Goal: Task Accomplishment & Management: Use online tool/utility

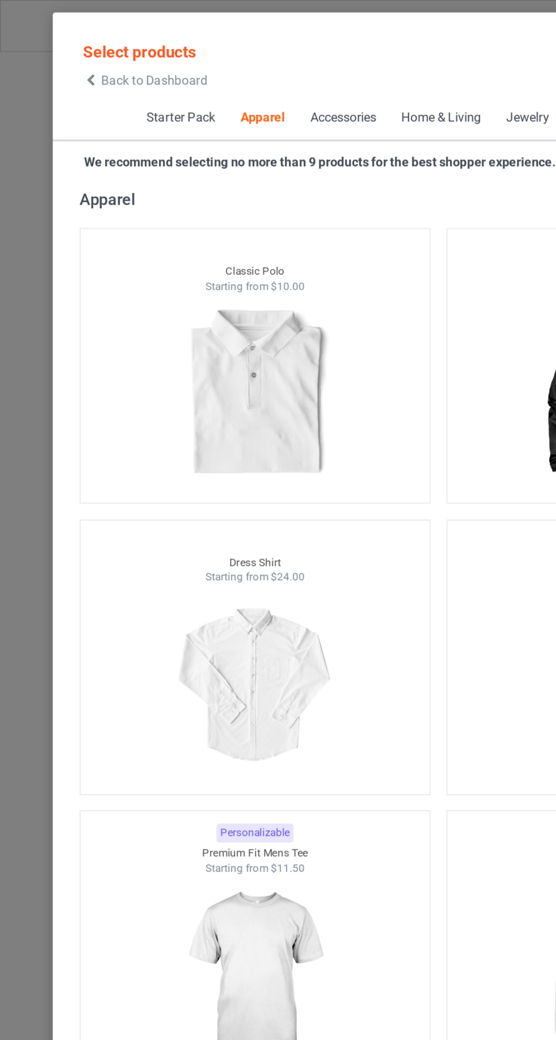
click at [55, 54] on icon at bounding box center [58, 51] width 10 height 8
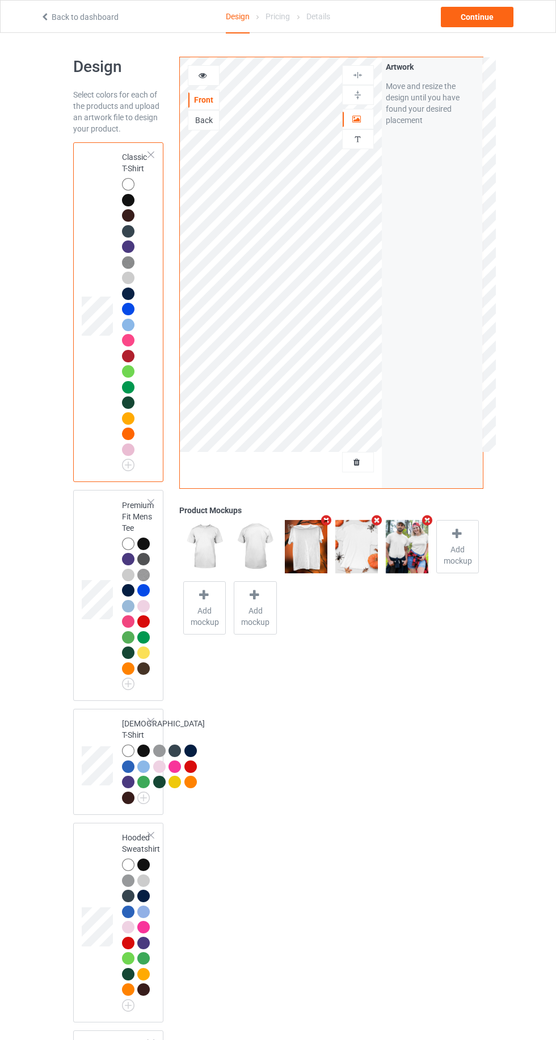
click at [370, 467] on div at bounding box center [358, 461] width 31 height 11
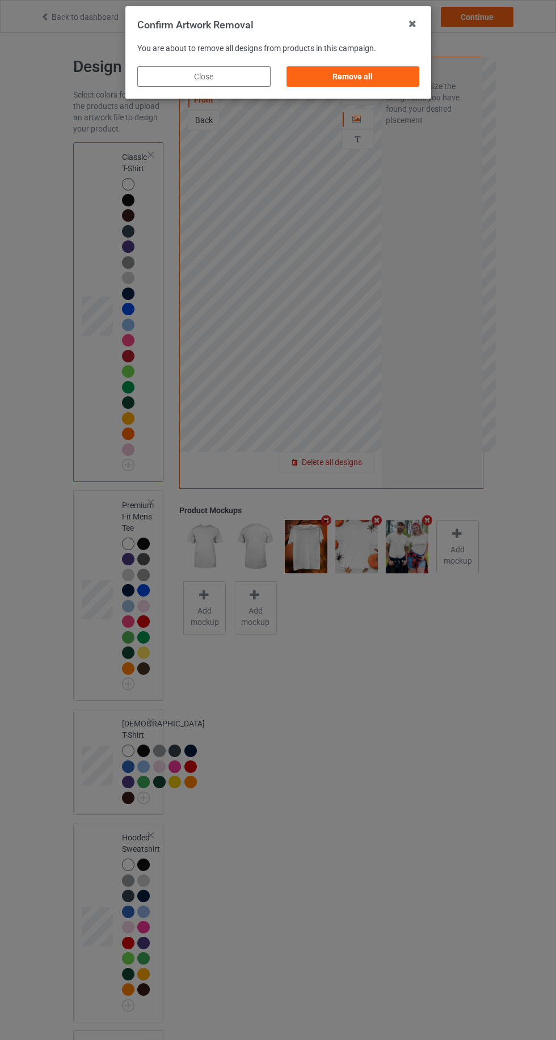
click at [375, 81] on div "Remove all" at bounding box center [352, 76] width 133 height 20
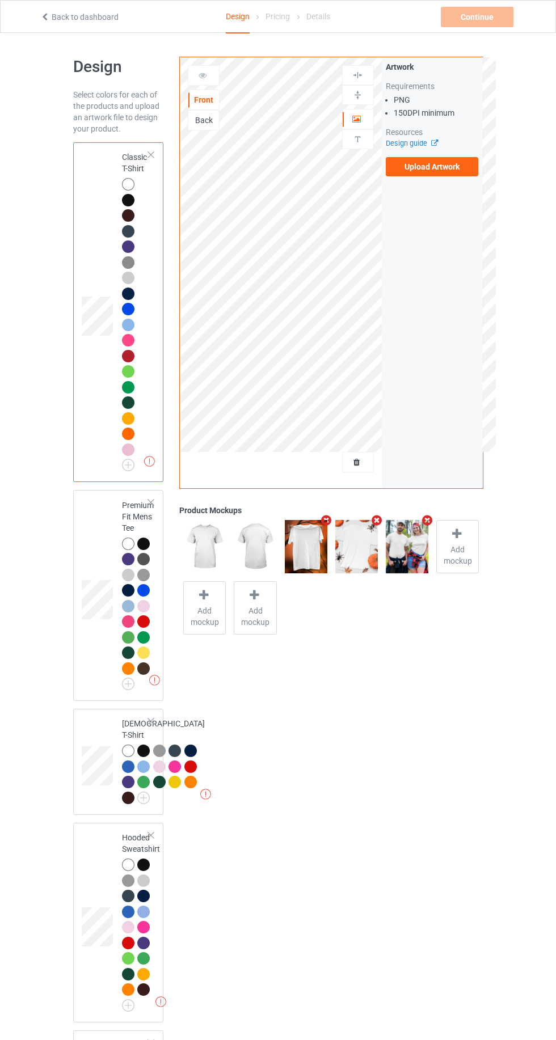
click at [443, 167] on label "Upload Artwork" at bounding box center [432, 166] width 93 height 19
click at [0, 0] on input "Upload Artwork" at bounding box center [0, 0] width 0 height 0
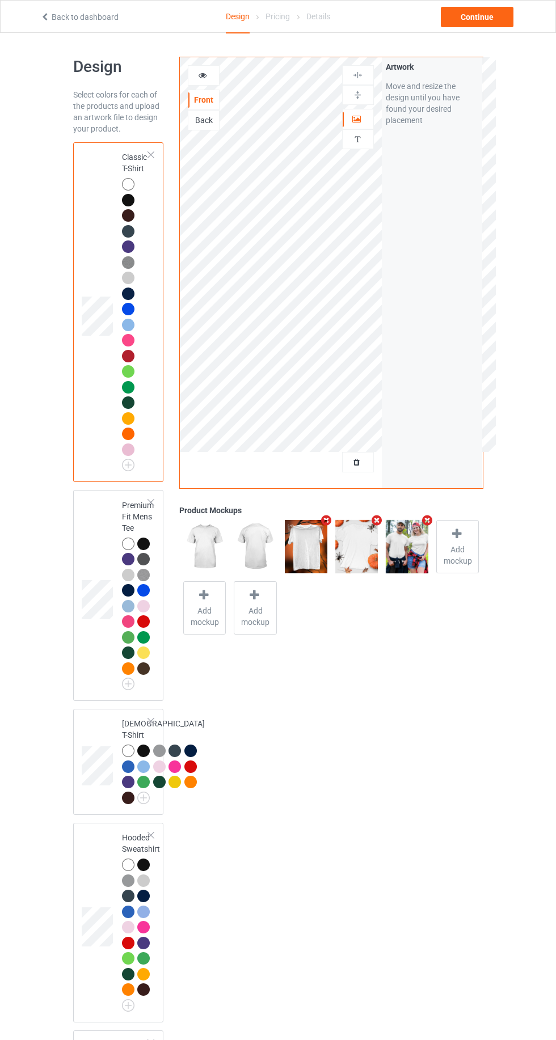
click at [370, 111] on div "Artwork" at bounding box center [358, 119] width 32 height 20
click at [355, 113] on icon at bounding box center [357, 117] width 10 height 8
click at [202, 73] on icon at bounding box center [203, 74] width 10 height 8
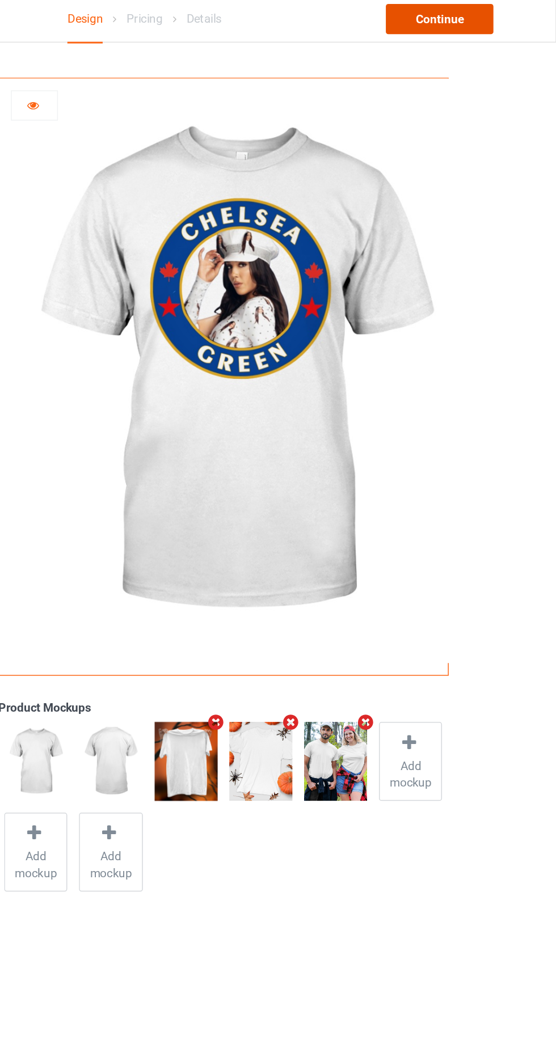
click at [488, 18] on div "Continue" at bounding box center [477, 17] width 73 height 20
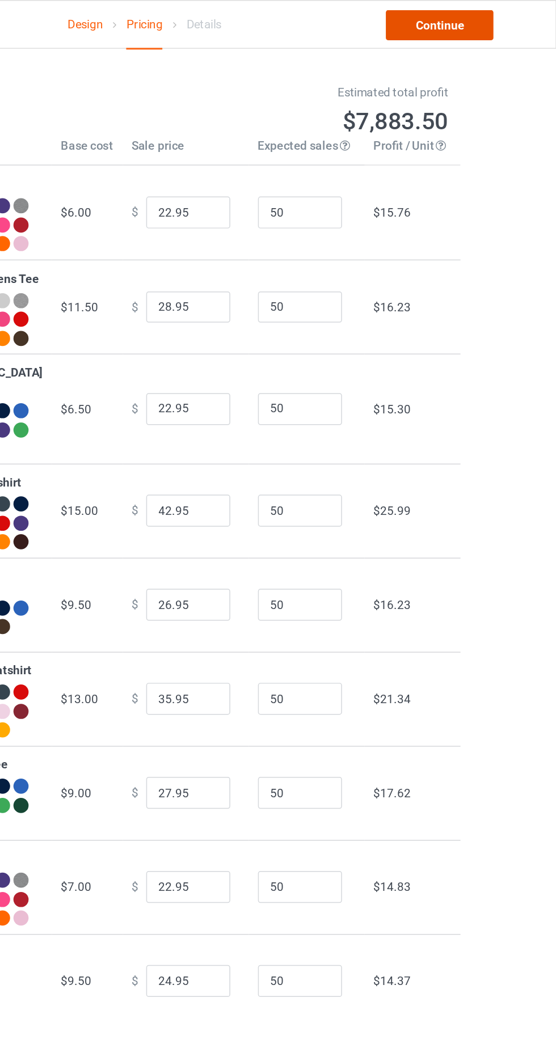
click at [492, 18] on link "Continue" at bounding box center [477, 17] width 73 height 20
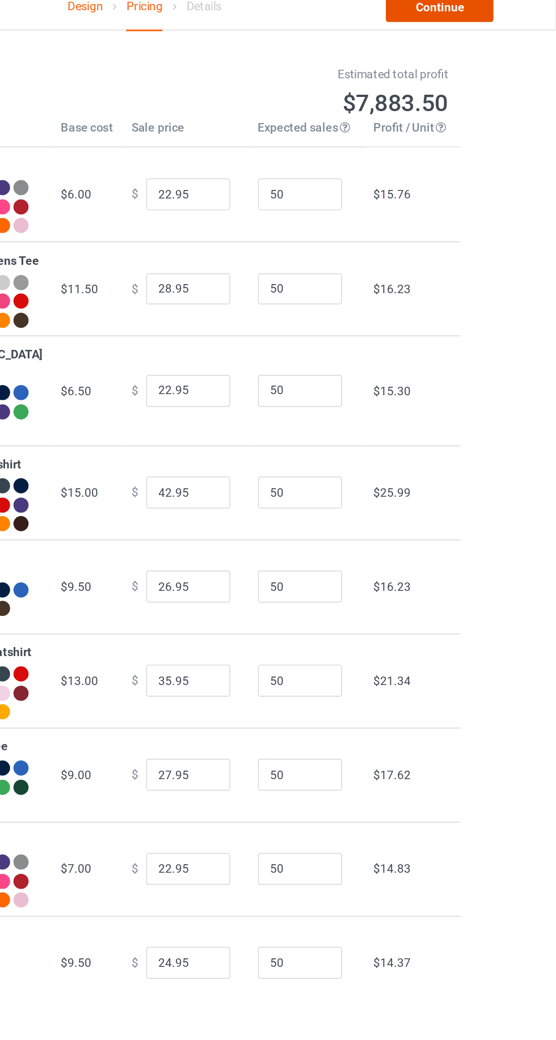
click at [482, 15] on link "Continue" at bounding box center [477, 17] width 73 height 20
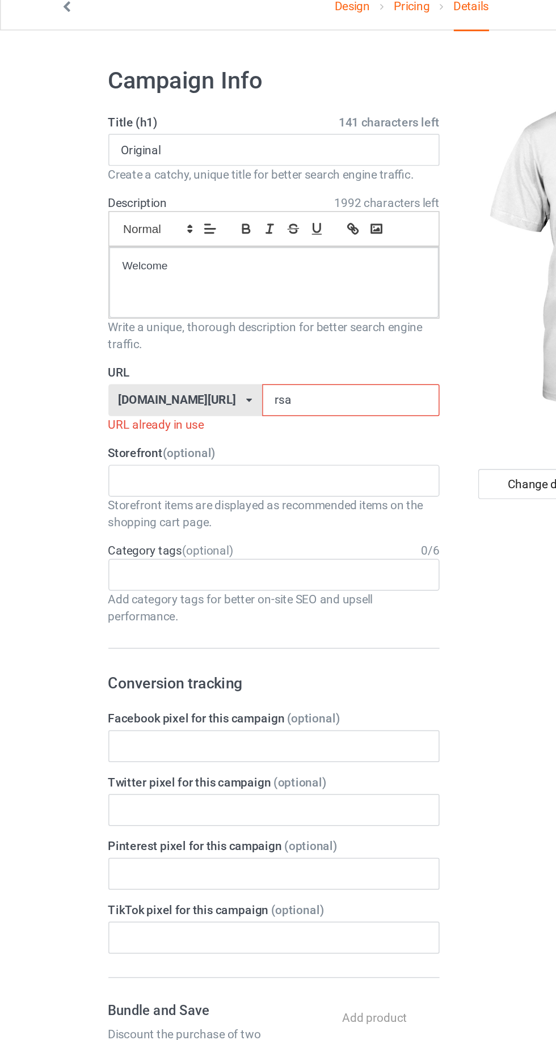
click at [202, 281] on input "rsa" at bounding box center [237, 283] width 120 height 22
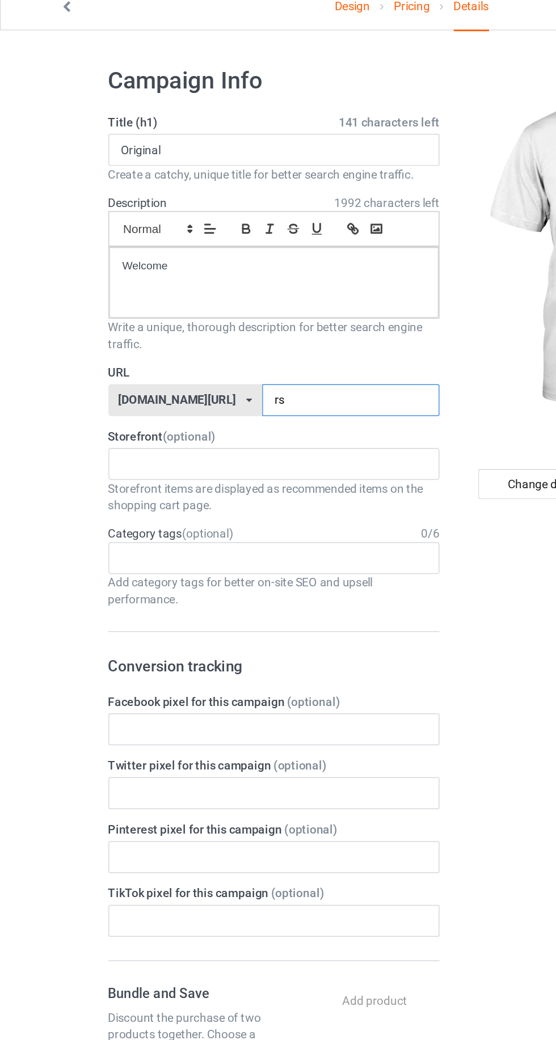
type input "rs"
click at [132, 191] on p "Welcome" at bounding box center [185, 192] width 204 height 11
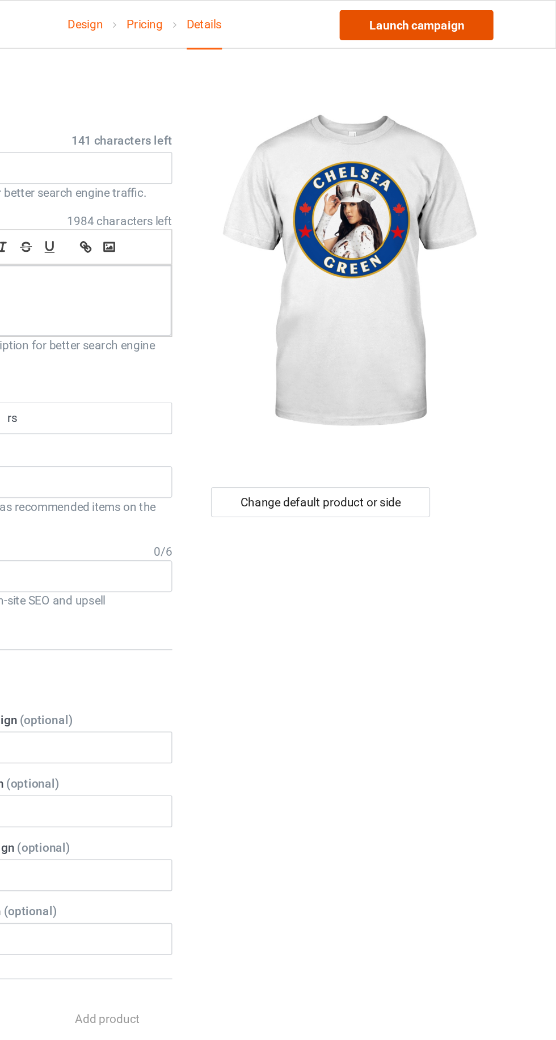
click at [474, 19] on link "Launch campaign" at bounding box center [461, 17] width 104 height 20
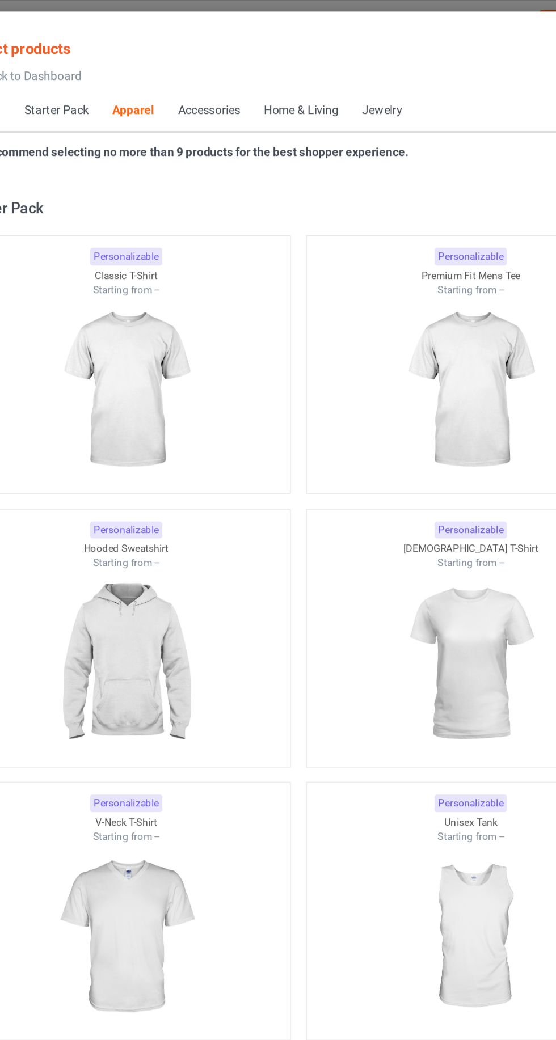
scroll to position [607, 0]
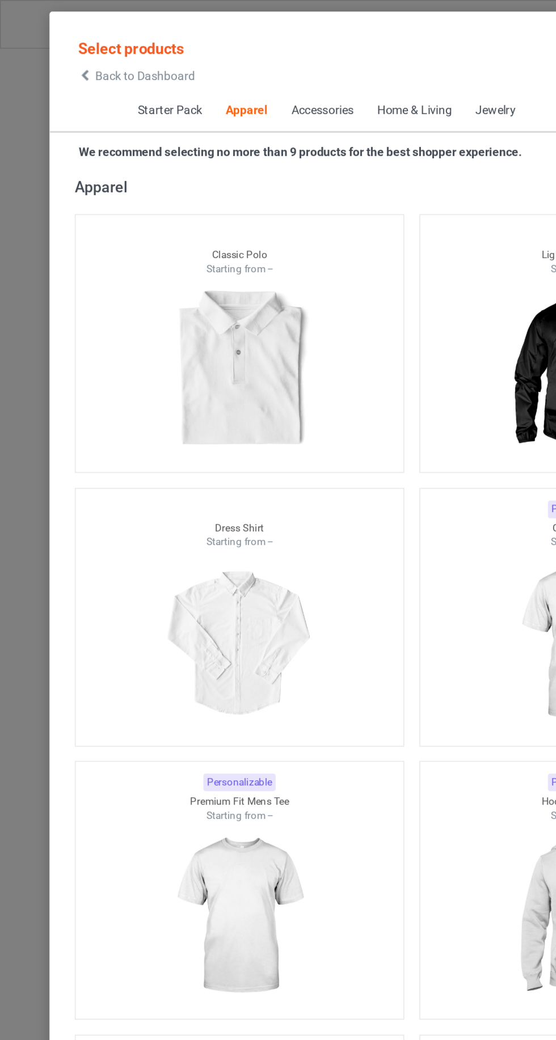
click at [62, 51] on div "Back to Dashboard" at bounding box center [92, 51] width 79 height 8
